Goal: Task Accomplishment & Management: Use online tool/utility

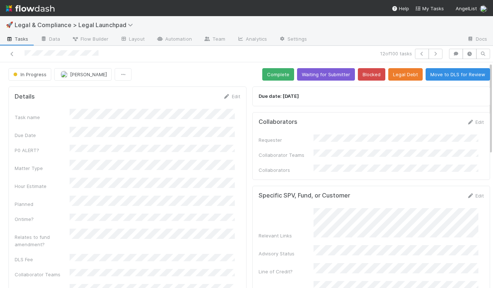
click at [400, 74] on button "Legal Debt" at bounding box center [405, 74] width 34 height 12
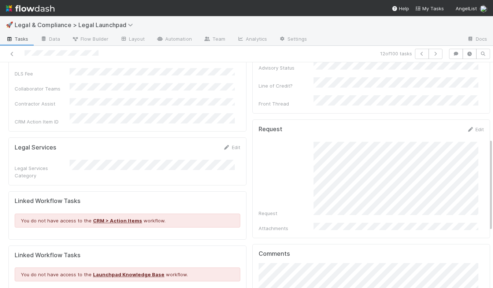
scroll to position [186, 0]
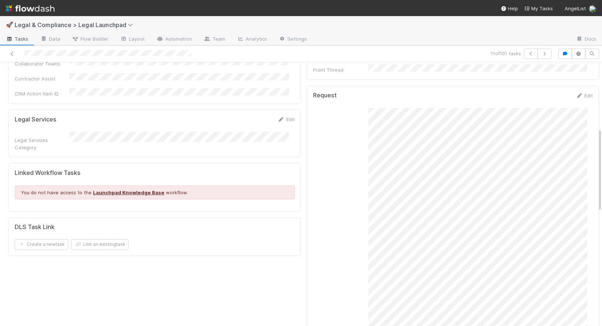
scroll to position [208, 0]
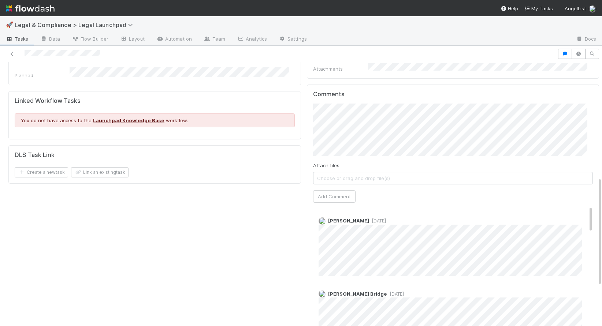
scroll to position [277, 0]
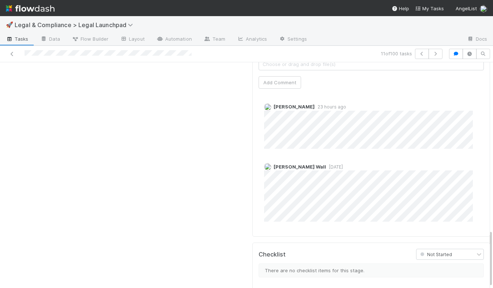
scroll to position [651, 0]
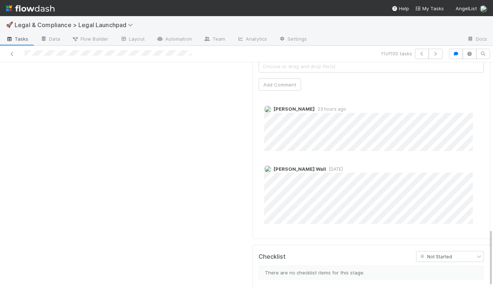
click at [370, 134] on div "Manav Mehta 23 hours ago Kennedy Wall 1 day ago" at bounding box center [373, 163] width 231 height 139
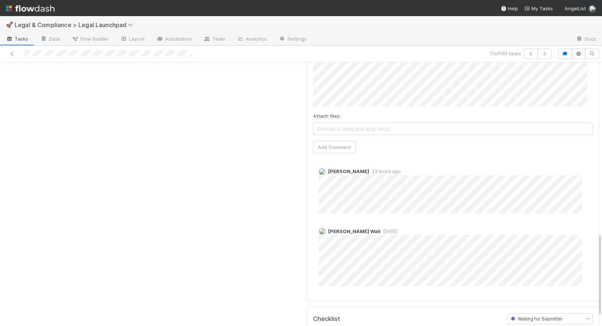
scroll to position [539, 0]
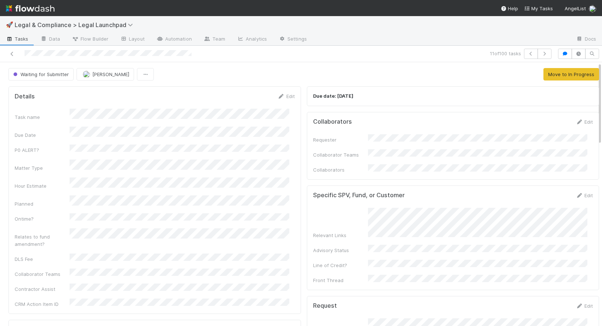
click at [27, 7] on img at bounding box center [30, 8] width 49 height 12
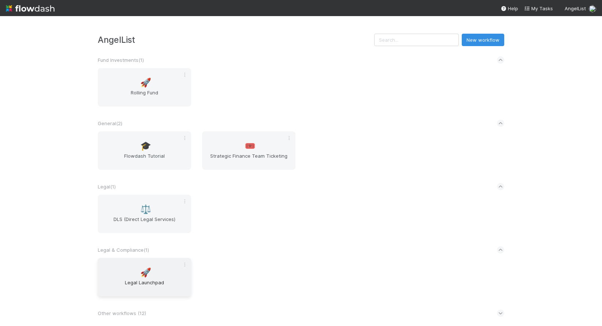
click at [148, 273] on span "🚀" at bounding box center [145, 273] width 11 height 10
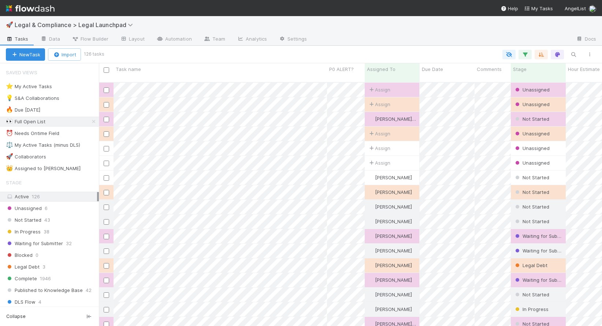
scroll to position [244, 497]
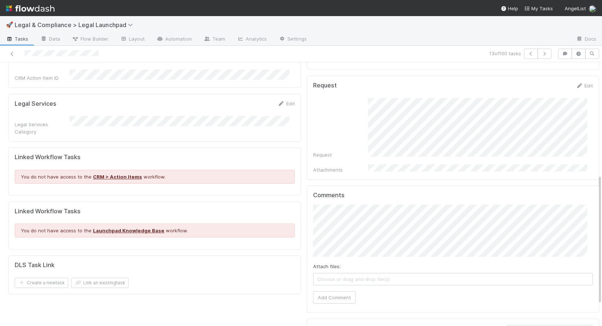
scroll to position [227, 0]
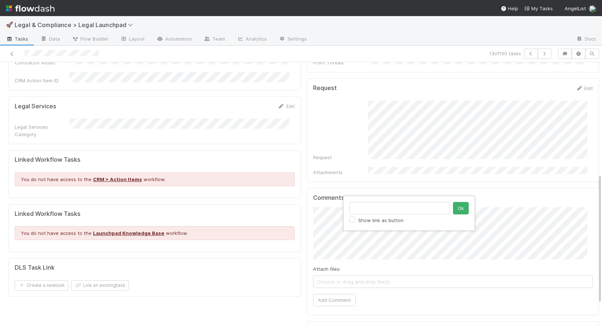
type input "[URL][DOMAIN_NAME]"
click button "Ok" at bounding box center [461, 208] width 16 height 12
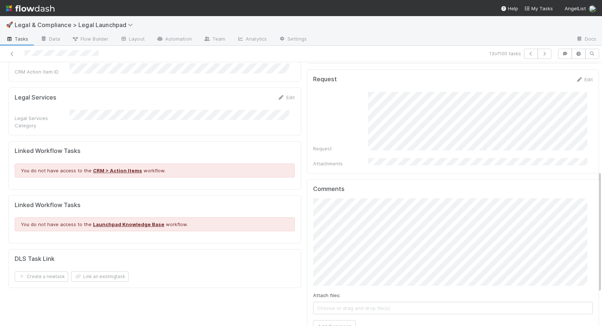
click at [292, 243] on div "Details Edit Task name Due Date P0 ALERT? Matter Type Hour Estimate Planned Ont…" at bounding box center [303, 131] width 596 height 566
click at [339, 313] on button "Add Comment" at bounding box center [334, 319] width 42 height 12
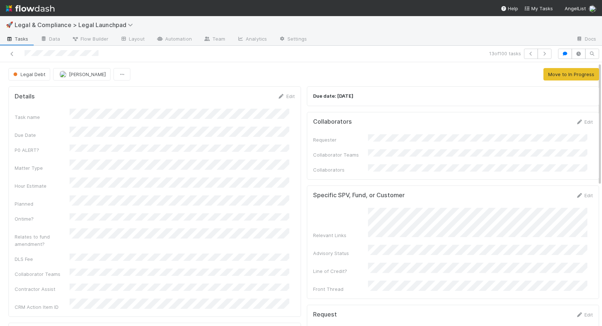
scroll to position [0, 0]
click at [285, 98] on link "Edit" at bounding box center [285, 96] width 17 height 6
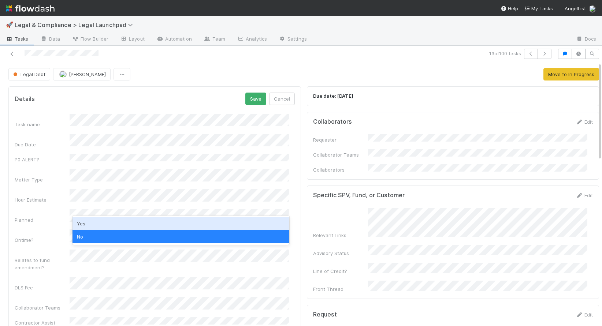
click at [97, 225] on div "Yes" at bounding box center [180, 223] width 217 height 13
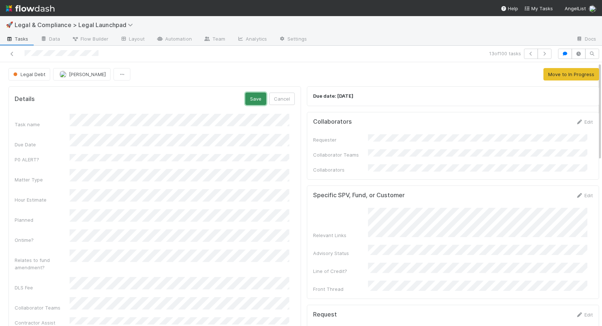
click at [249, 102] on button "Save" at bounding box center [255, 99] width 21 height 12
click at [309, 71] on div "Legal Debt [PERSON_NAME] Move to In Progress" at bounding box center [303, 74] width 590 height 12
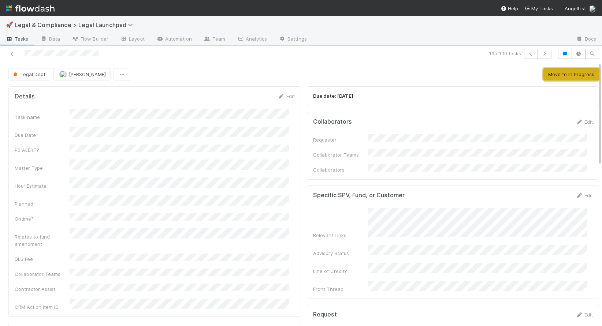
click at [568, 76] on button "Move to In Progress" at bounding box center [571, 74] width 56 height 12
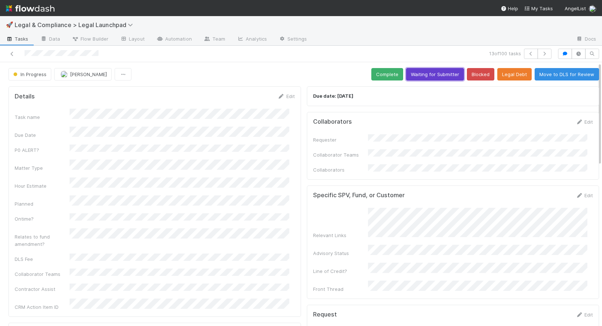
click at [425, 74] on button "Waiting for Submitter" at bounding box center [435, 74] width 58 height 12
